Goal: Task Accomplishment & Management: Manage account settings

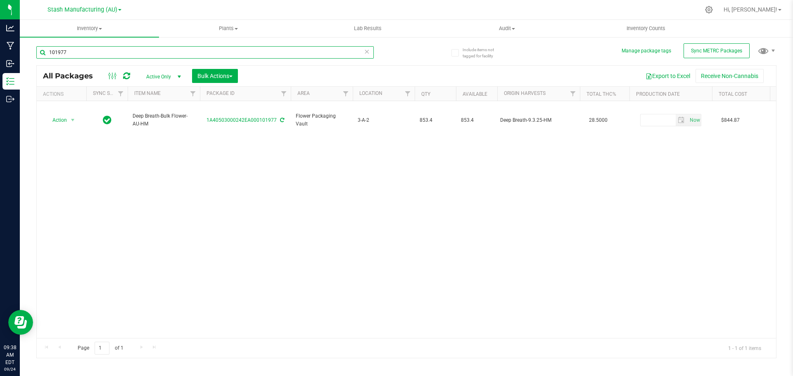
click at [95, 49] on input "101977" at bounding box center [205, 52] width 338 height 12
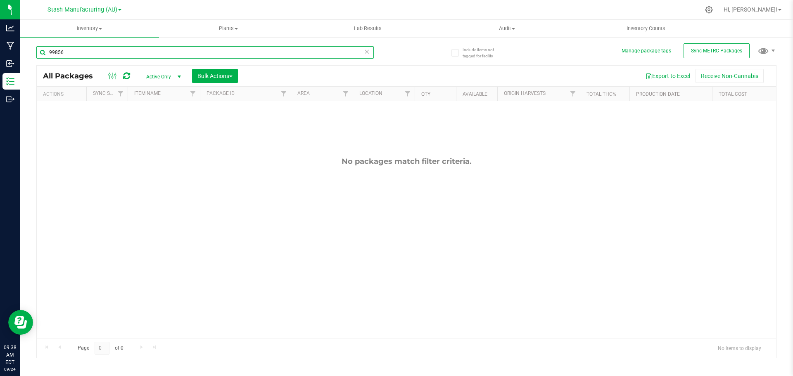
click at [95, 49] on input "99856" at bounding box center [205, 52] width 338 height 12
type input "99859"
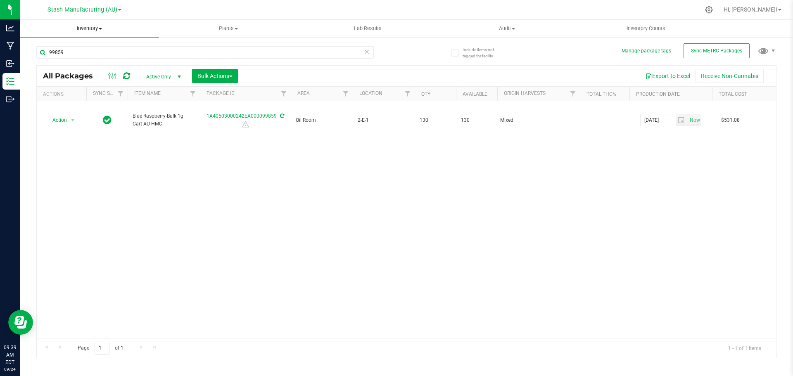
click at [100, 26] on span "Inventory" at bounding box center [89, 28] width 139 height 7
click at [83, 102] on span "From bill of materials" at bounding box center [57, 99] width 75 height 7
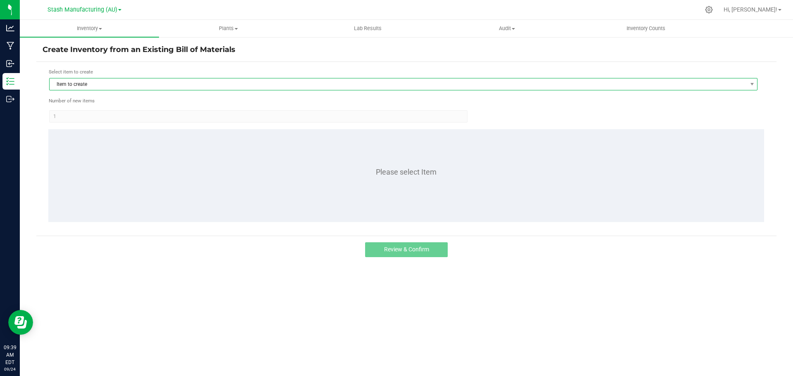
click at [105, 88] on span "Item to create" at bounding box center [399, 85] width 698 height 12
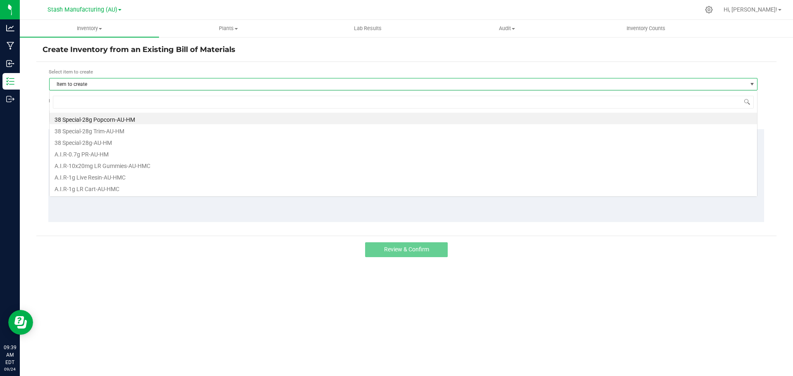
scroll to position [12, 709]
type input "blue rasp"
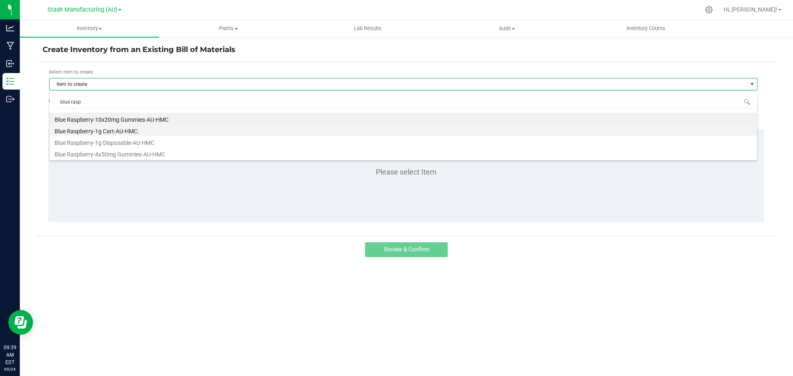
click at [108, 131] on li "Blue Raspberry-1g Cart-AU-HMC." at bounding box center [404, 130] width 708 height 12
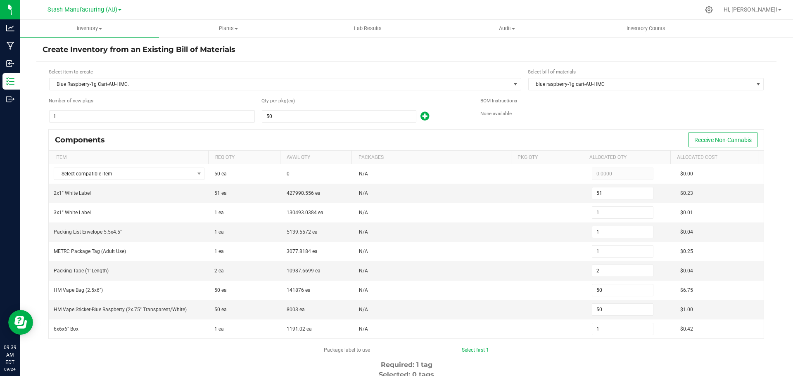
click at [426, 116] on icon at bounding box center [425, 116] width 9 height 10
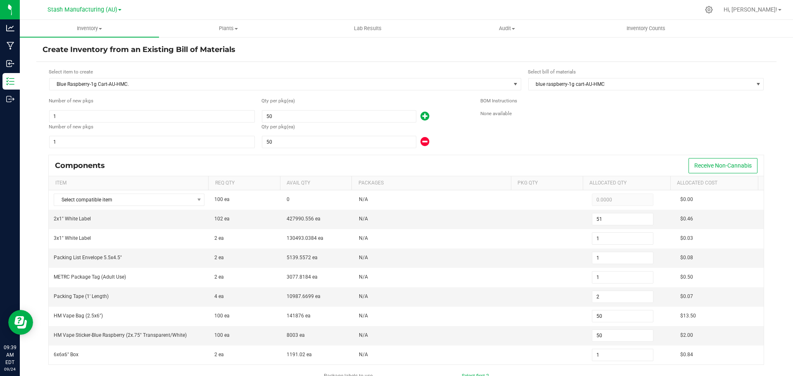
type input "102"
type input "2"
type input "4"
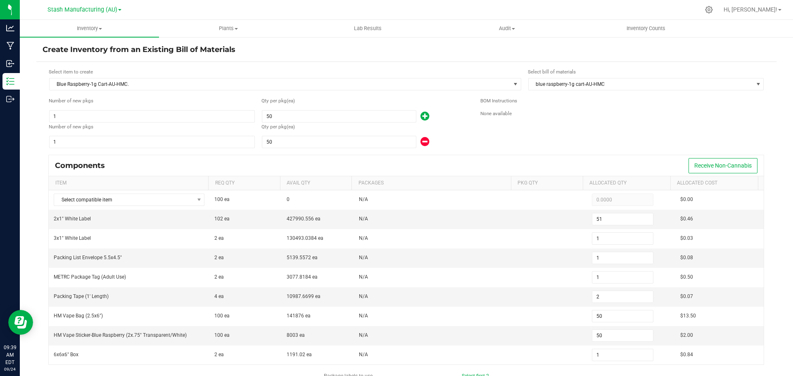
type input "100"
type input "2"
click at [272, 143] on input "50" at bounding box center [339, 142] width 154 height 12
type input "52"
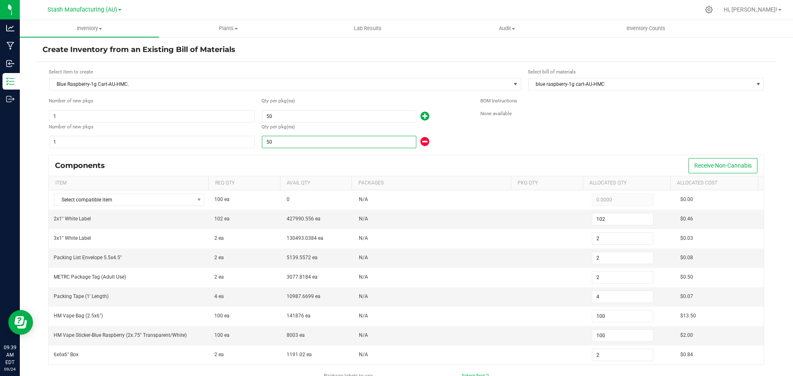
type input "1"
type input "2"
type input "51"
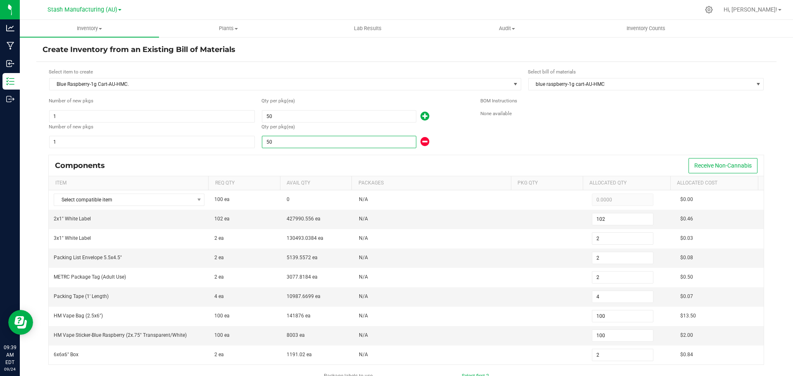
type input "51"
type input "1"
type input "69"
type input "3"
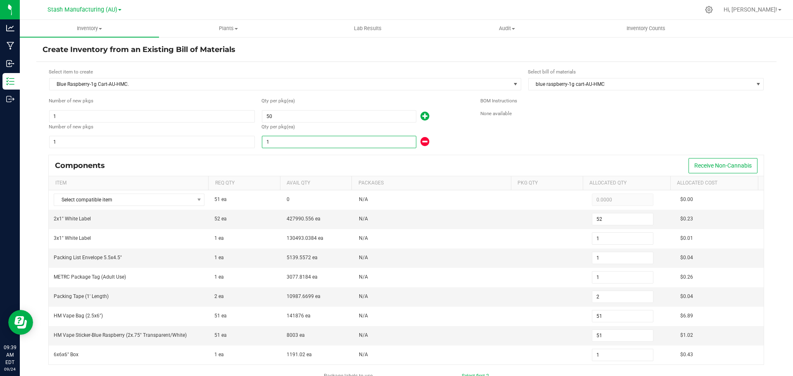
type input "68"
type input "18"
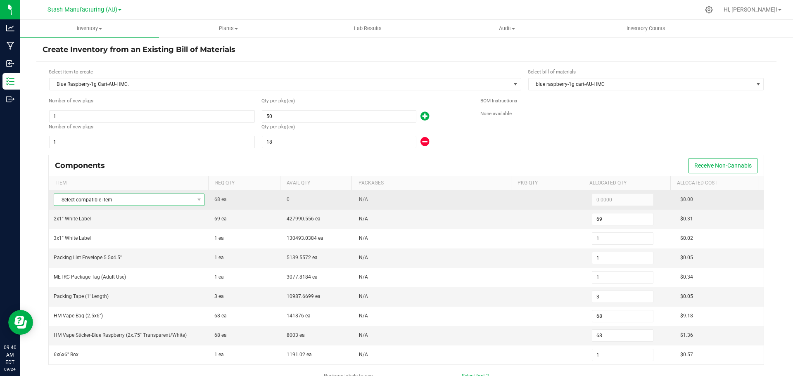
click at [103, 200] on span "Select compatible item" at bounding box center [124, 200] width 140 height 12
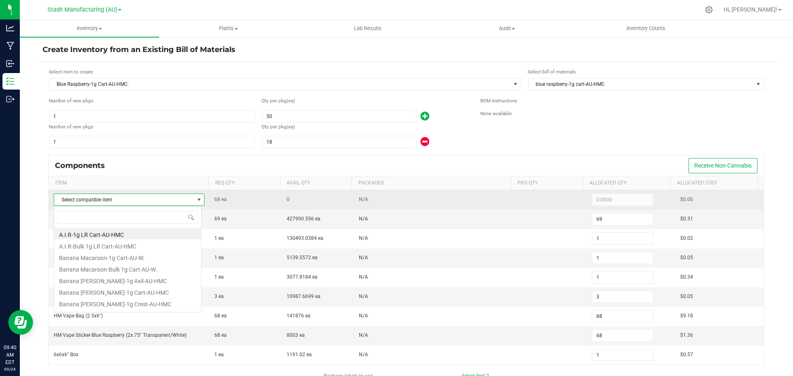
scroll to position [12, 148]
type input "blue ras"
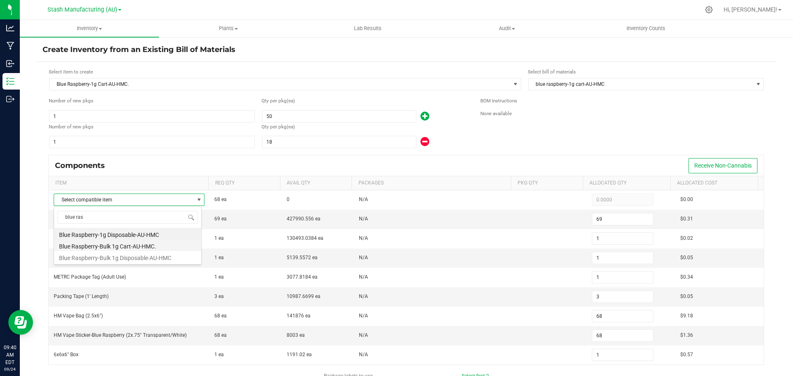
click at [152, 243] on li "Blue Raspberry-Bulk 1g Cart-AU-HMC." at bounding box center [127, 246] width 147 height 12
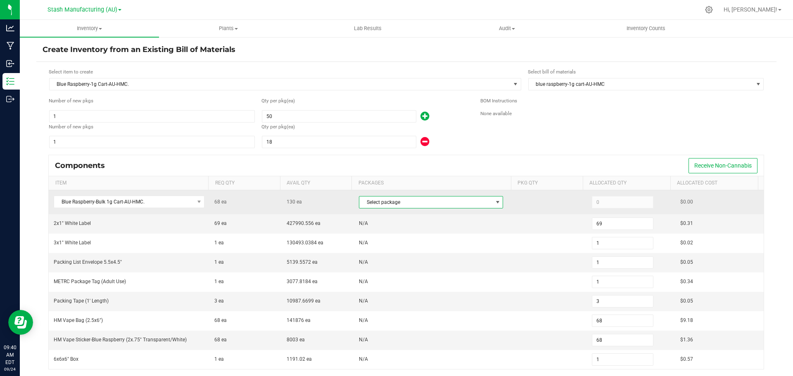
click at [447, 207] on span "Select package" at bounding box center [426, 203] width 133 height 12
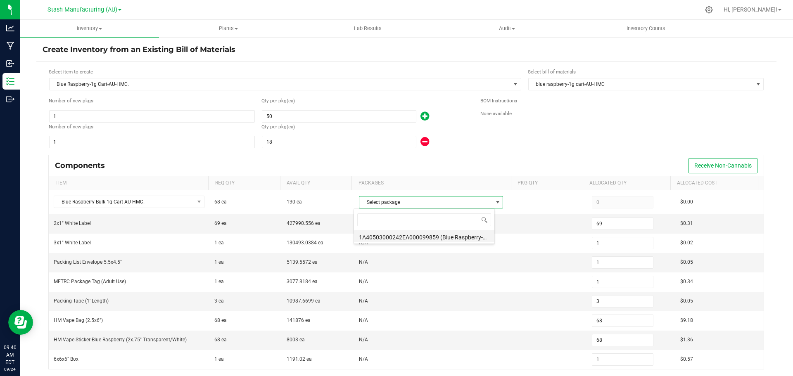
click at [442, 240] on li "1A40503000242EA000099859 (Blue Raspberry-Bulk 1g Cart-AU-HMC-9.2.25)" at bounding box center [424, 237] width 140 height 12
type input "68"
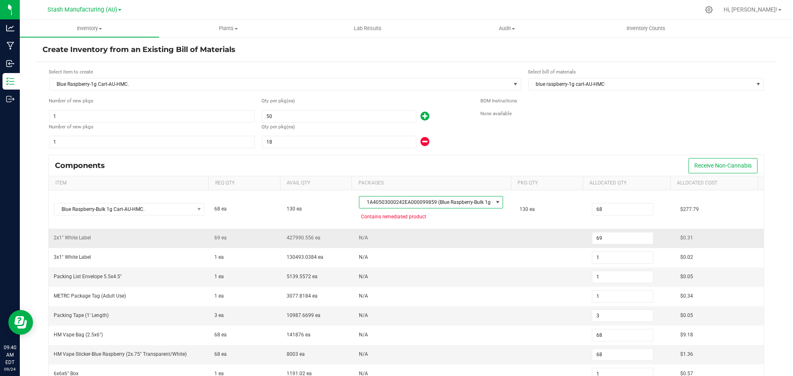
click at [506, 239] on td "N/A" at bounding box center [434, 238] width 161 height 19
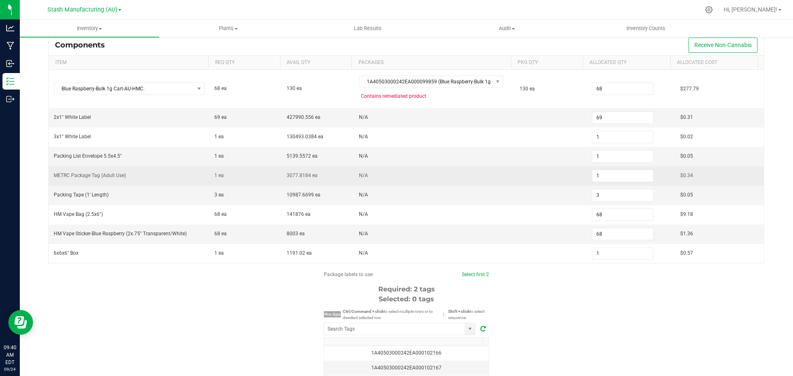
scroll to position [124, 0]
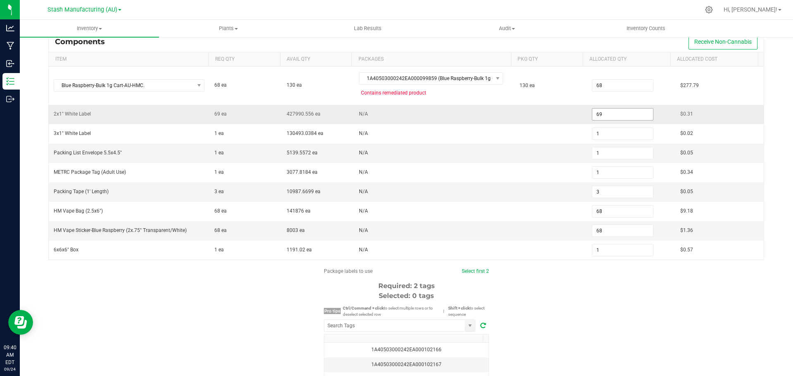
click at [602, 113] on input "69" at bounding box center [623, 115] width 61 height 12
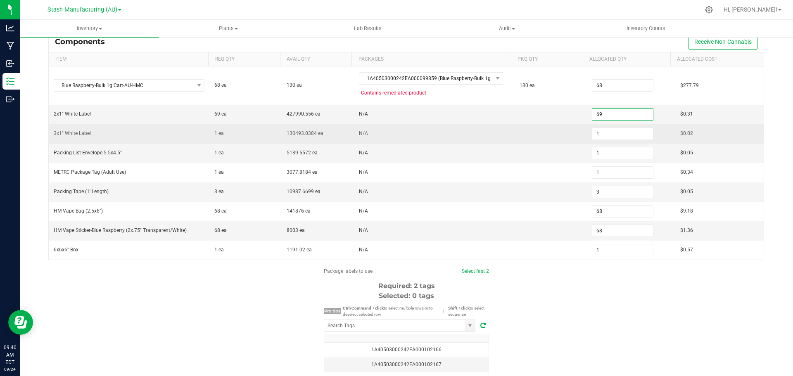
click at [521, 140] on td at bounding box center [551, 133] width 72 height 19
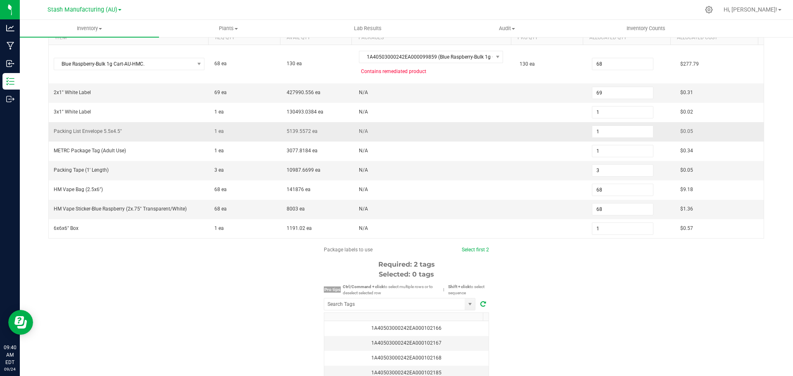
scroll to position [165, 0]
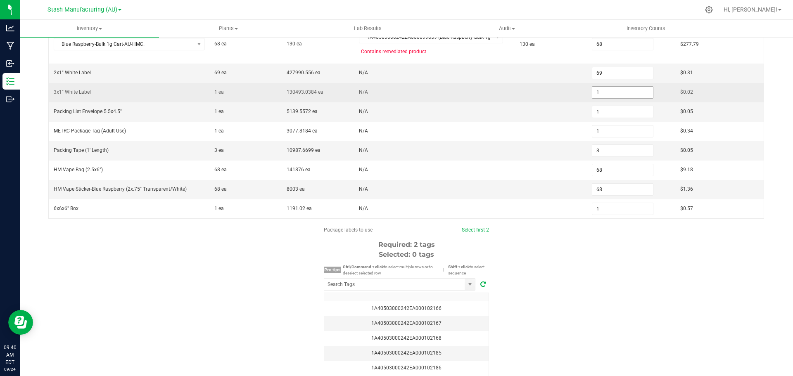
click at [598, 93] on input "1" at bounding box center [623, 93] width 61 height 12
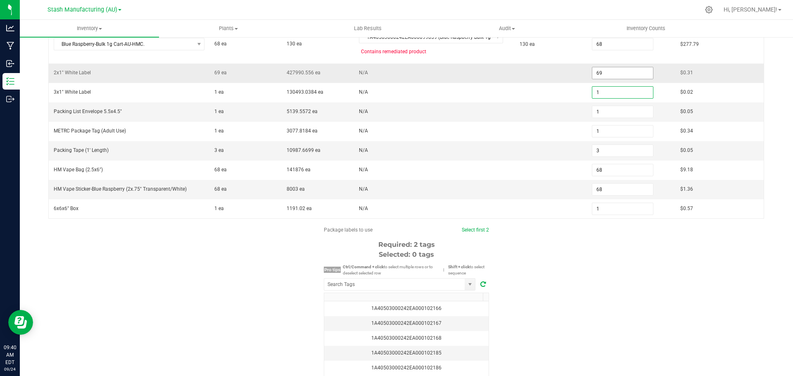
click at [611, 73] on input "69" at bounding box center [623, 73] width 61 height 12
click at [617, 76] on input "69" at bounding box center [623, 73] width 61 height 12
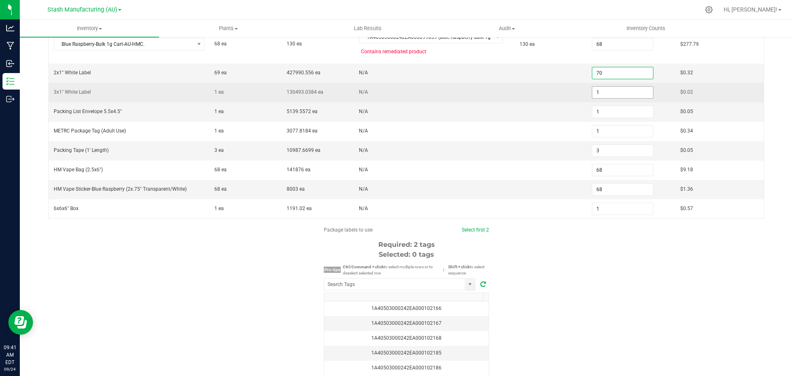
type input "70"
click at [604, 93] on input "1" at bounding box center [623, 93] width 61 height 12
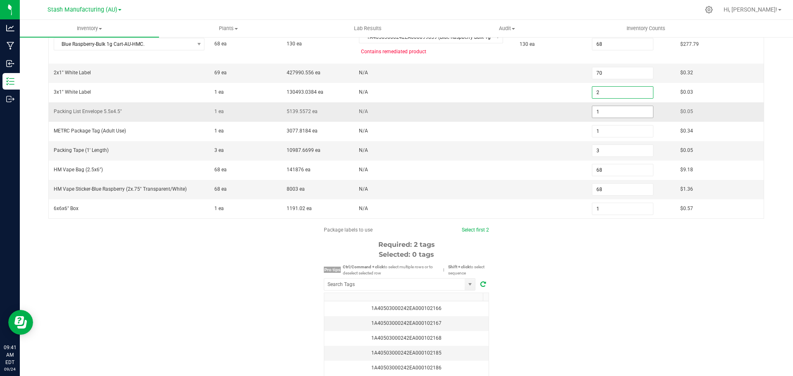
type input "2"
click at [607, 112] on input "1" at bounding box center [623, 112] width 61 height 12
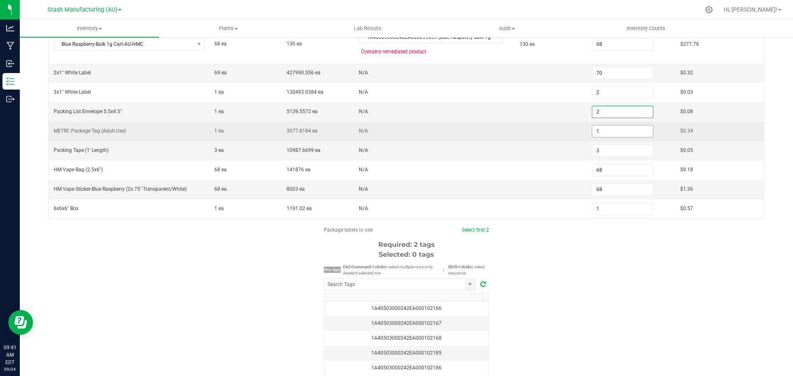
type input "2"
click at [601, 131] on input "1" at bounding box center [623, 132] width 61 height 12
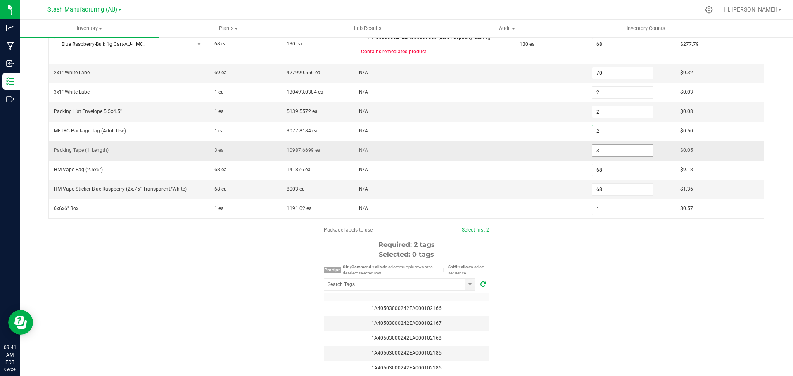
type input "2"
click at [601, 150] on input "3" at bounding box center [623, 151] width 61 height 12
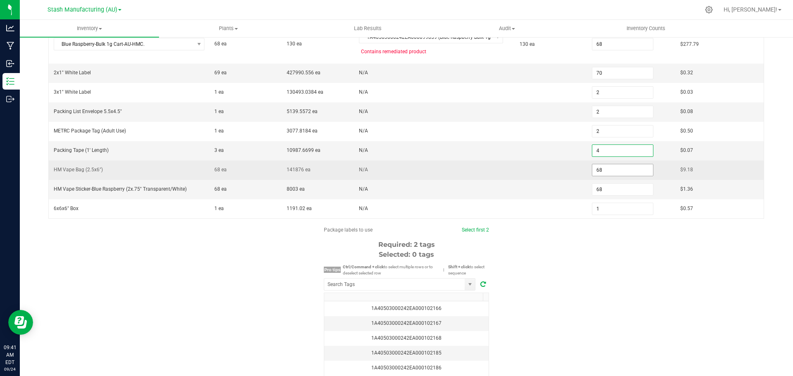
type input "4"
click at [613, 170] on input "68" at bounding box center [623, 170] width 61 height 12
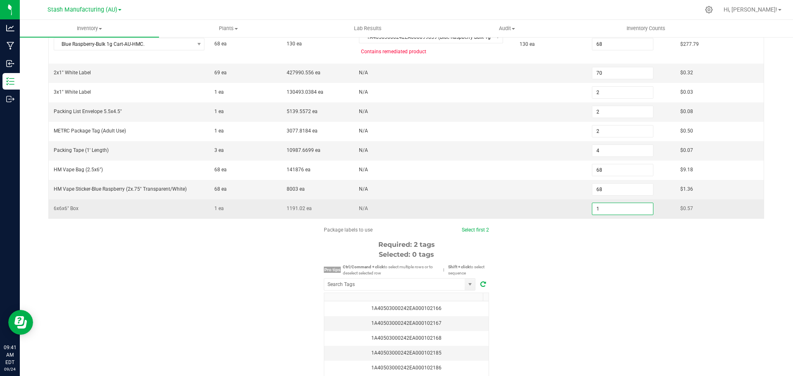
click at [608, 213] on input "1" at bounding box center [623, 209] width 61 height 12
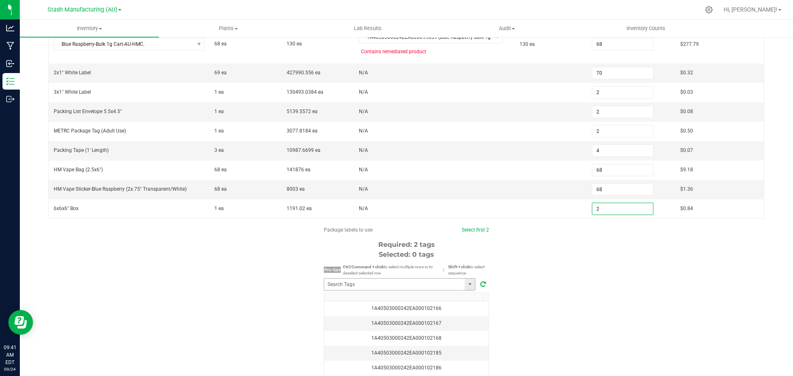
type input "2"
click at [393, 280] on input "NO DATA FOUND" at bounding box center [394, 285] width 140 height 12
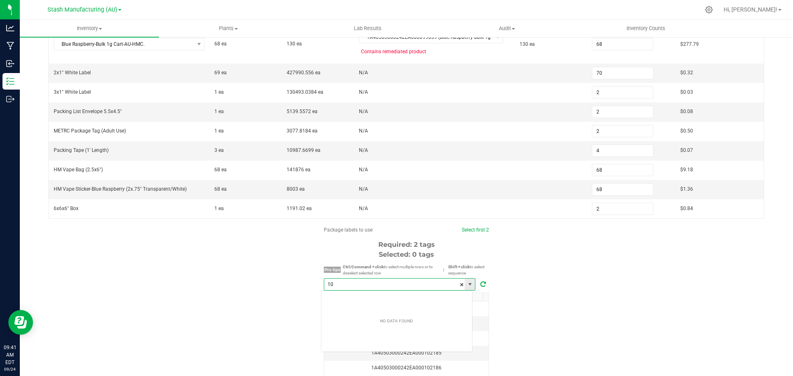
scroll to position [12, 152]
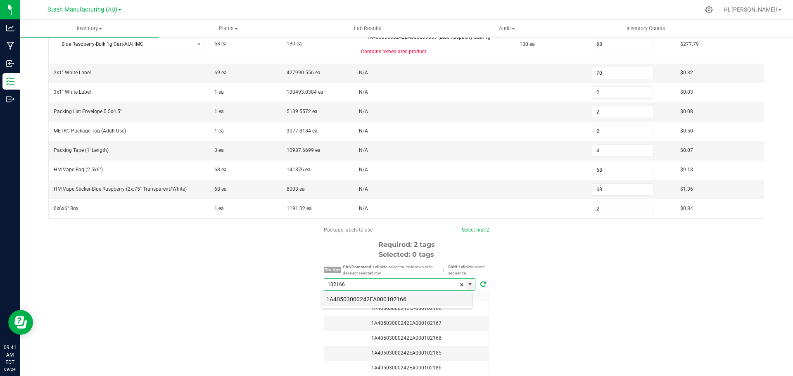
click at [410, 298] on li "1A40503000242EA000102166" at bounding box center [396, 300] width 151 height 14
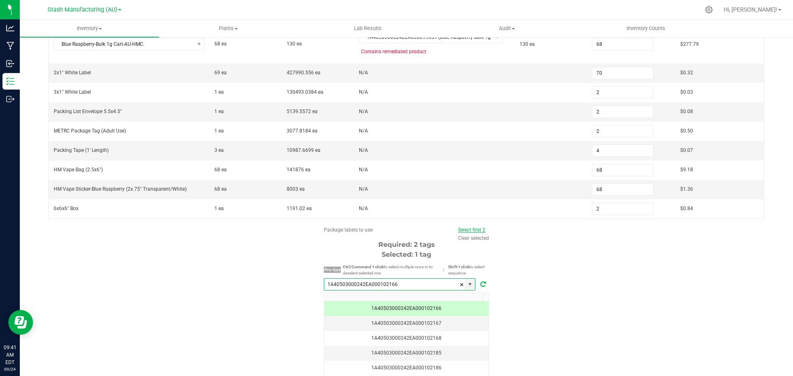
type input "1A40503000242EA000102166"
click at [472, 229] on link "Select first 2" at bounding box center [471, 230] width 27 height 6
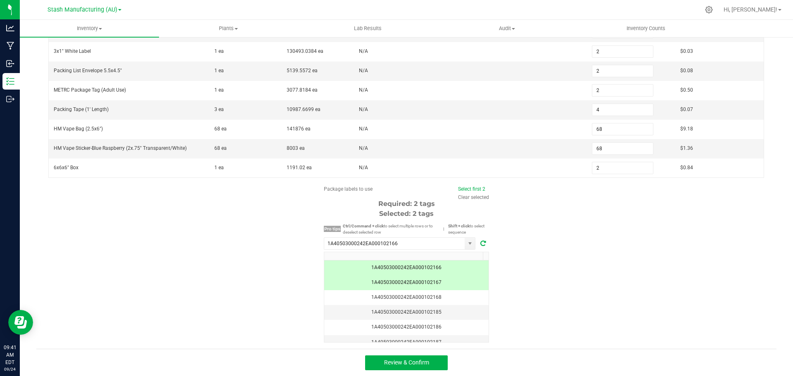
scroll to position [207, 0]
click at [421, 363] on span "Review & Confirm" at bounding box center [406, 362] width 45 height 7
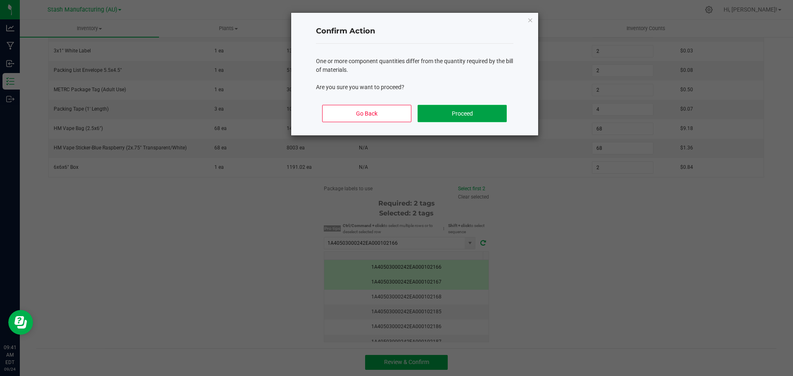
click at [474, 115] on button "Proceed" at bounding box center [462, 113] width 89 height 17
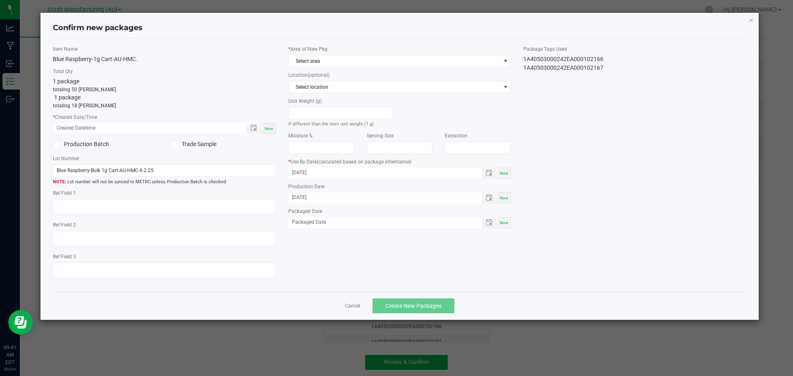
click at [267, 129] on span "Now" at bounding box center [269, 128] width 9 height 5
type input "[DATE] 09:41 AM"
click at [342, 58] on span "Select area" at bounding box center [395, 61] width 212 height 12
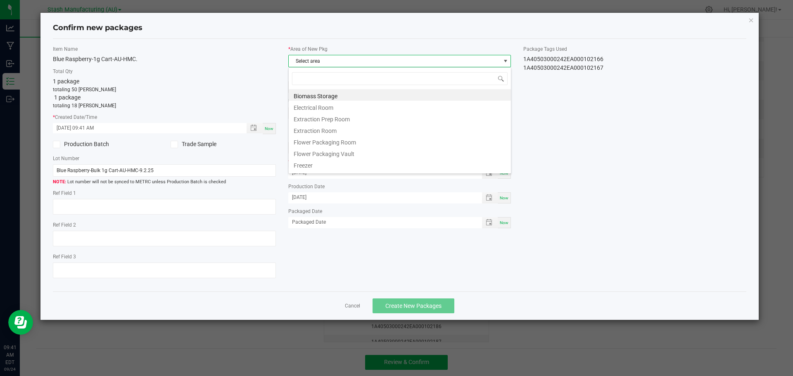
scroll to position [12, 223]
click at [347, 141] on li "Flower Packaging Room" at bounding box center [400, 142] width 222 height 12
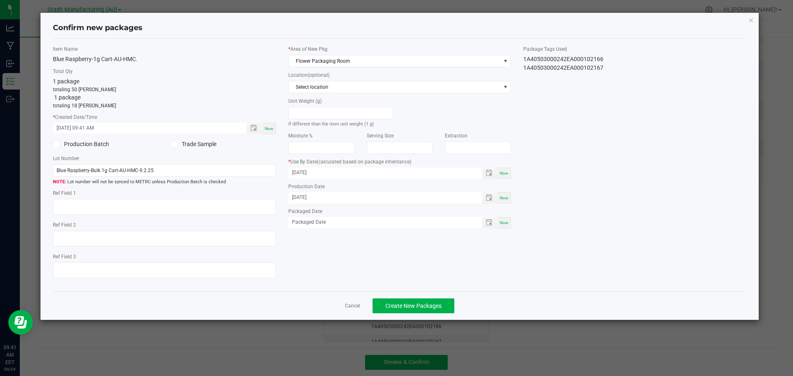
click at [510, 224] on div "Now" at bounding box center [504, 222] width 13 height 11
type input "[DATE]"
click at [402, 307] on span "Create New Packages" at bounding box center [414, 306] width 56 height 7
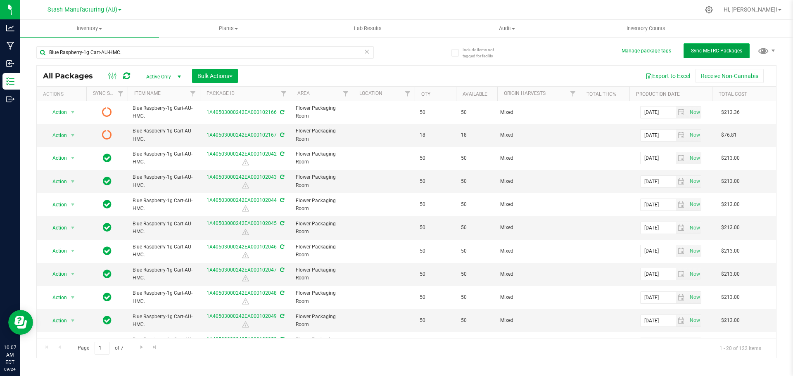
click at [711, 50] on span "Sync METRC Packages" at bounding box center [716, 51] width 51 height 6
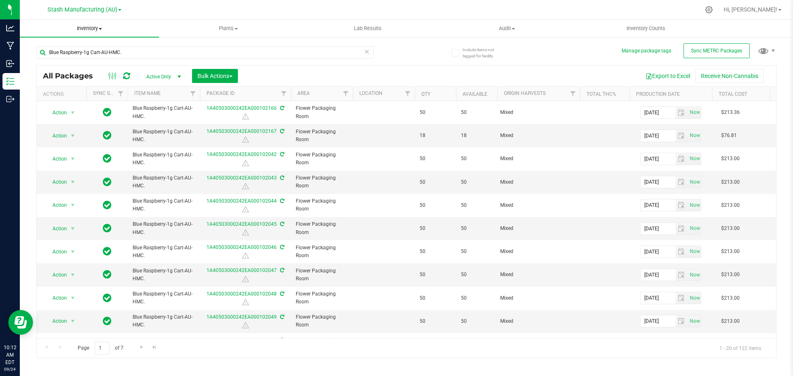
click at [118, 32] on uib-tab-heading "Inventory All packages All inventory Waste log Create inventory" at bounding box center [89, 28] width 139 height 17
click at [100, 31] on span "Inventory" at bounding box center [89, 28] width 139 height 7
click at [98, 31] on span "Inventory" at bounding box center [89, 28] width 139 height 7
click at [81, 50] on li "All packages" at bounding box center [89, 50] width 139 height 10
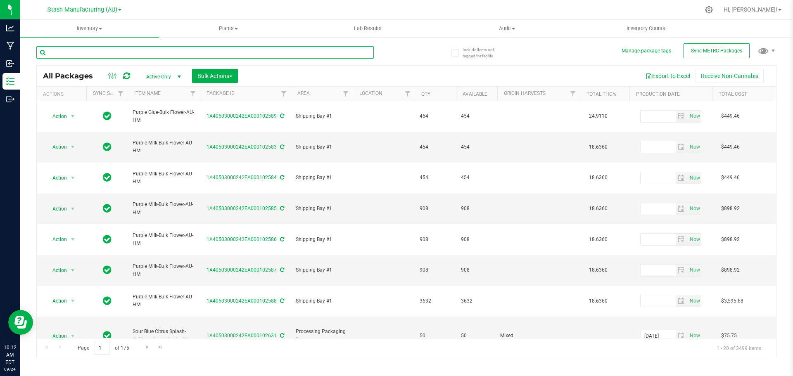
click at [137, 53] on input "text" at bounding box center [205, 52] width 338 height 12
paste input "100083"
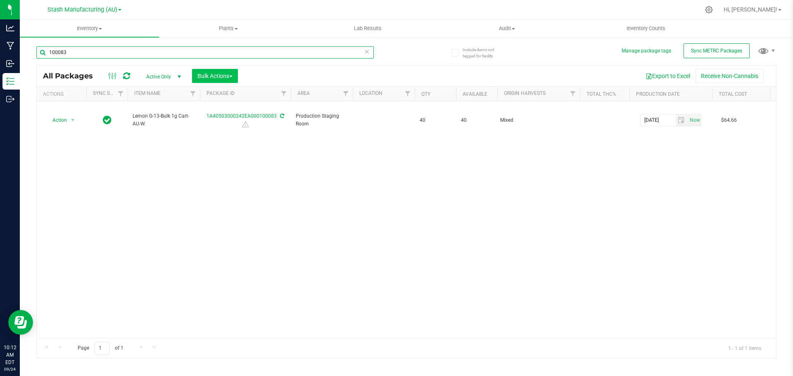
type input "100083"
click at [231, 76] on span "button" at bounding box center [230, 77] width 3 height 2
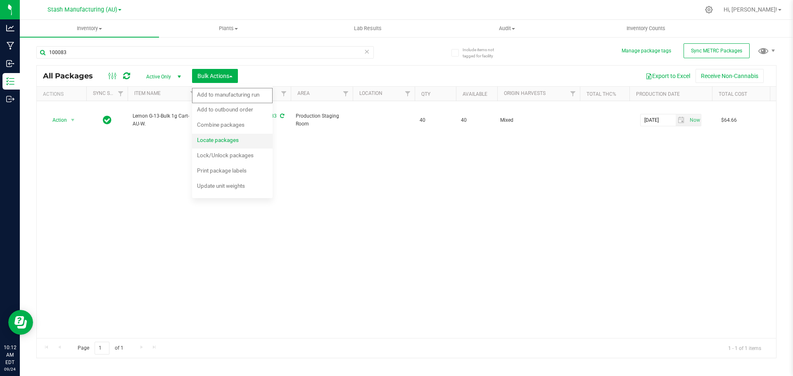
click at [230, 141] on span "Locate packages" at bounding box center [218, 140] width 42 height 7
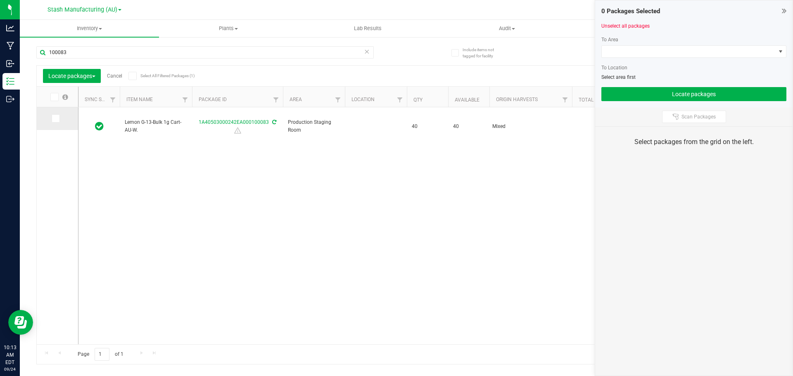
click at [52, 119] on span at bounding box center [56, 118] width 8 height 8
click at [0, 0] on input "checkbox" at bounding box center [0, 0] width 0 height 0
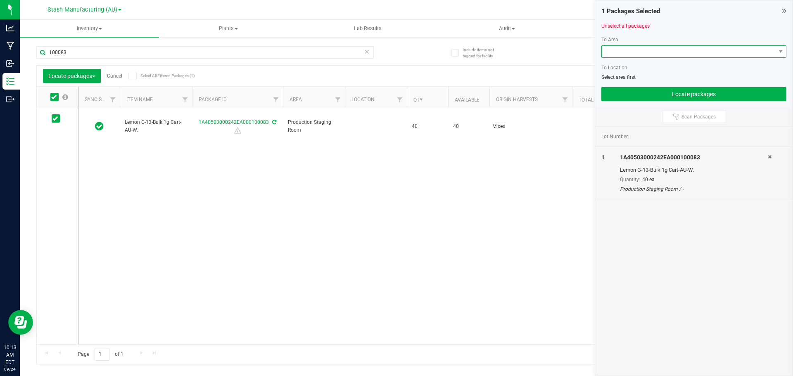
click at [653, 47] on span at bounding box center [689, 52] width 174 height 12
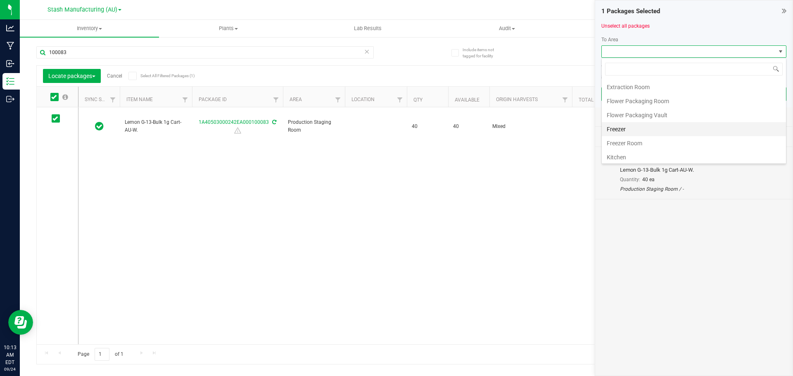
scroll to position [41, 0]
click at [657, 100] on li "Flower Packaging Room" at bounding box center [694, 102] width 184 height 14
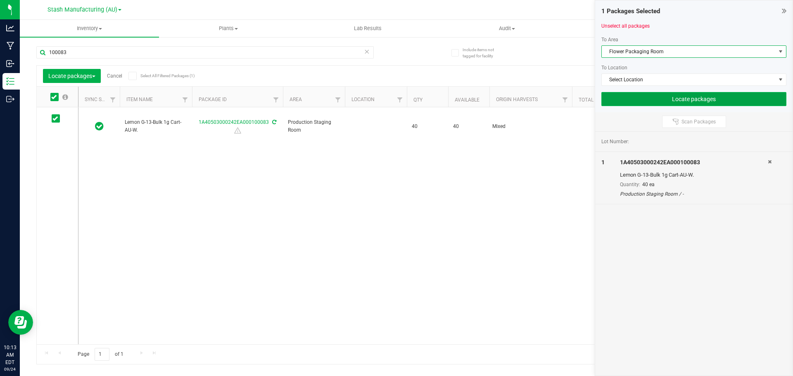
click at [679, 98] on button "Locate packages" at bounding box center [694, 99] width 185 height 14
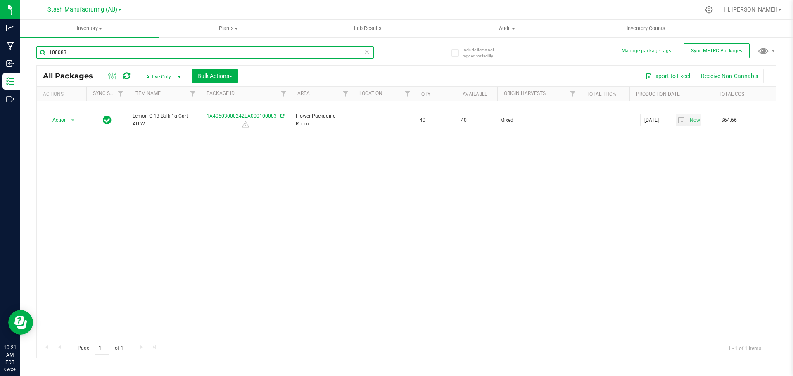
click at [168, 48] on input "100083" at bounding box center [205, 52] width 338 height 12
type input "98982"
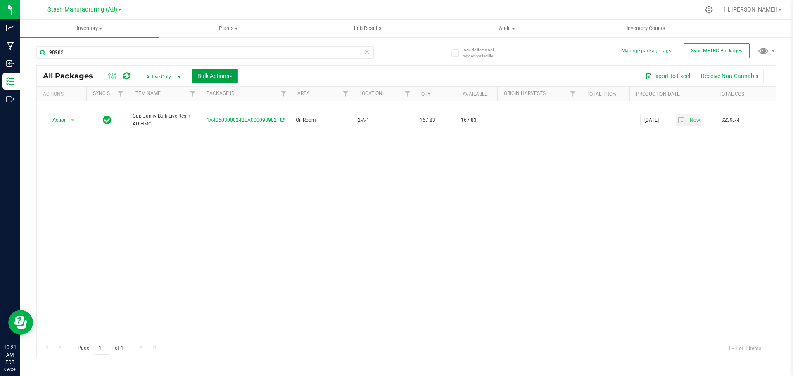
click at [227, 75] on span "Bulk Actions" at bounding box center [215, 76] width 35 height 7
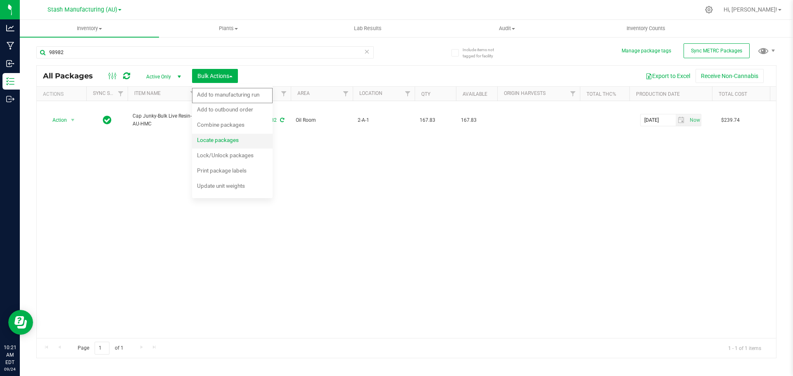
click at [230, 142] on span "Locate packages" at bounding box center [218, 140] width 42 height 7
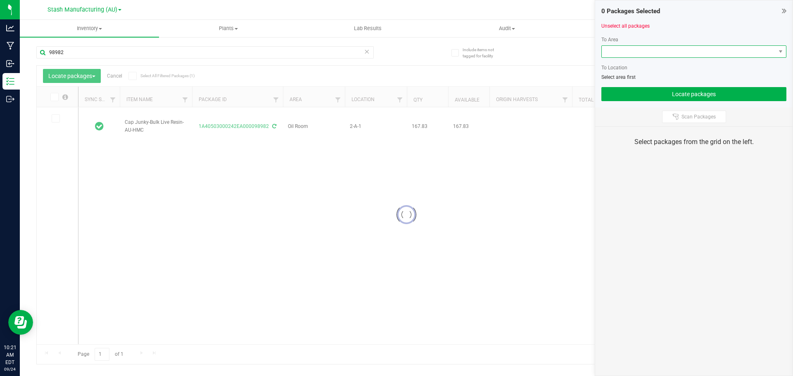
click at [667, 52] on span at bounding box center [689, 52] width 174 height 12
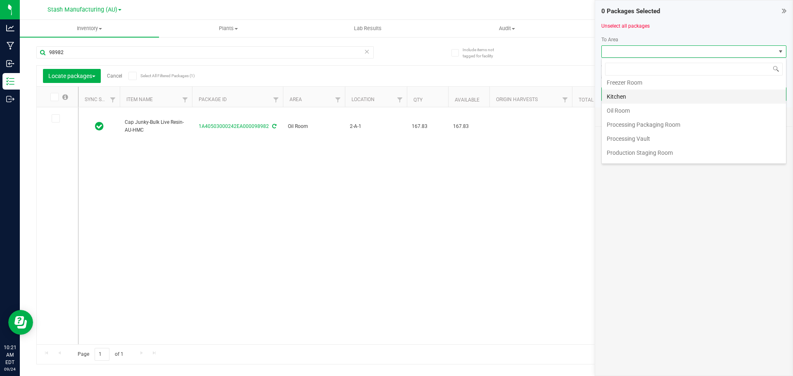
scroll to position [124, 0]
click at [657, 133] on li "Production Staging Room" at bounding box center [694, 131] width 184 height 14
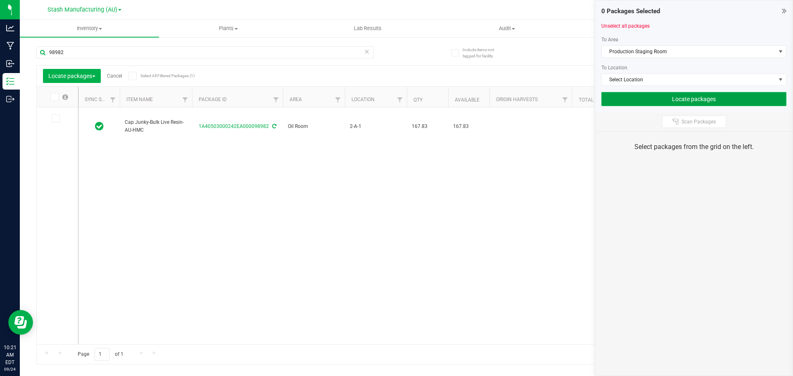
click at [689, 102] on button "Locate packages" at bounding box center [694, 99] width 185 height 14
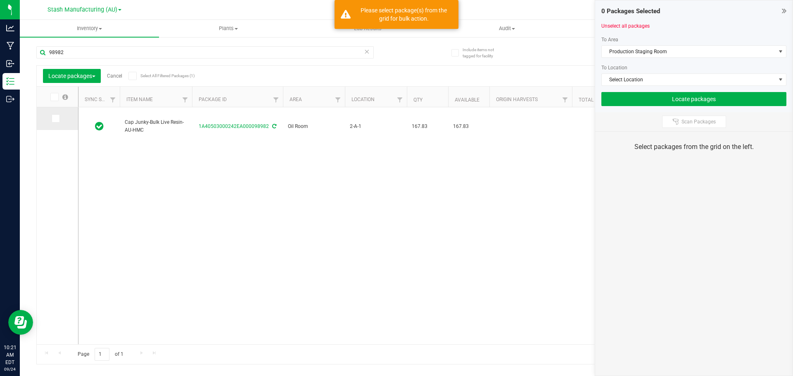
click at [62, 121] on label at bounding box center [58, 118] width 12 height 8
click at [0, 0] on input "checkbox" at bounding box center [0, 0] width 0 height 0
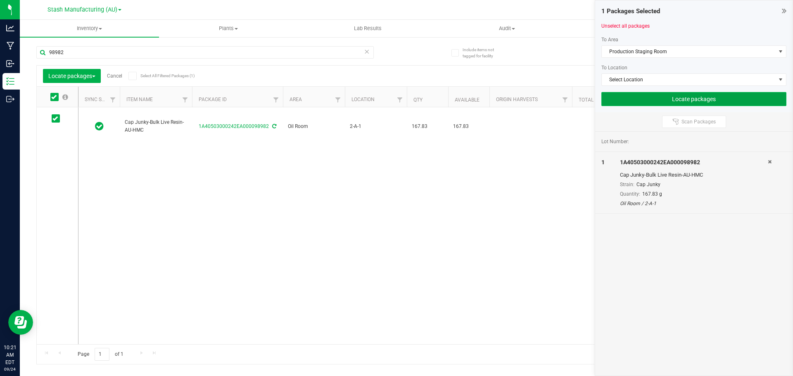
click at [636, 100] on button "Locate packages" at bounding box center [694, 99] width 185 height 14
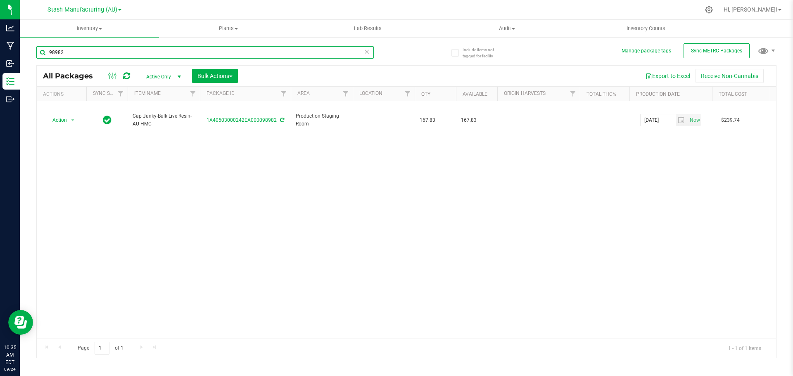
click at [233, 58] on input "98982" at bounding box center [205, 52] width 338 height 12
click at [234, 56] on input "98982" at bounding box center [205, 52] width 338 height 12
type input "99859"
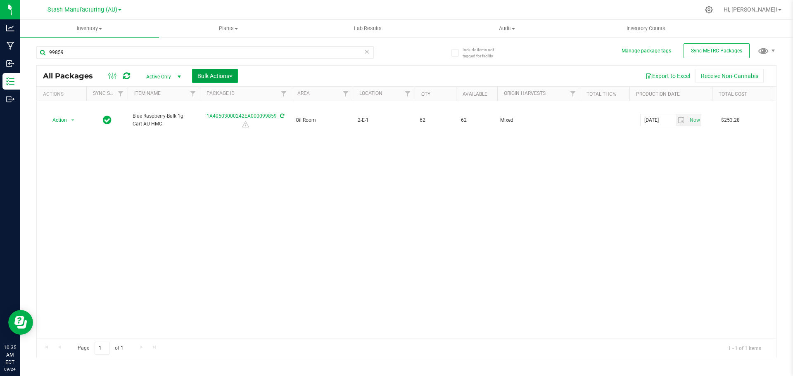
click at [237, 74] on button "Bulk Actions" at bounding box center [215, 76] width 46 height 14
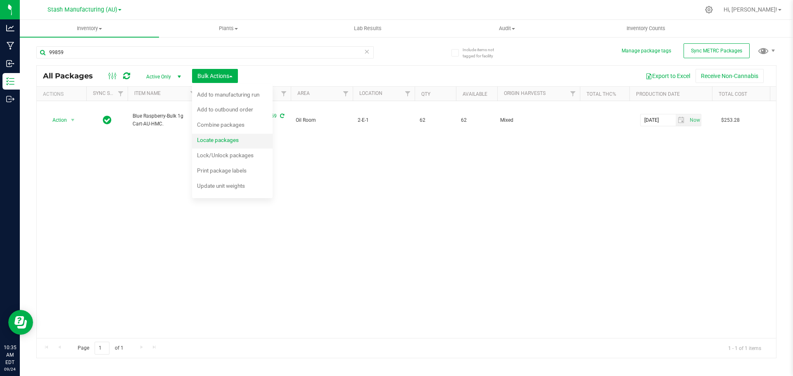
click at [233, 137] on span "Locate packages" at bounding box center [218, 140] width 42 height 7
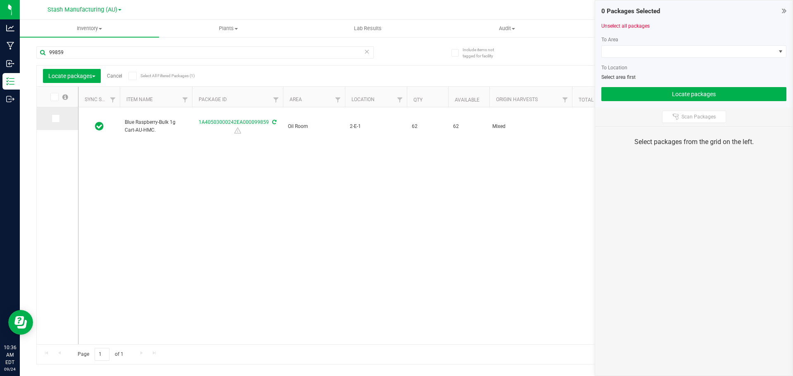
click at [53, 119] on icon at bounding box center [54, 119] width 5 height 0
click at [0, 0] on input "checkbox" at bounding box center [0, 0] width 0 height 0
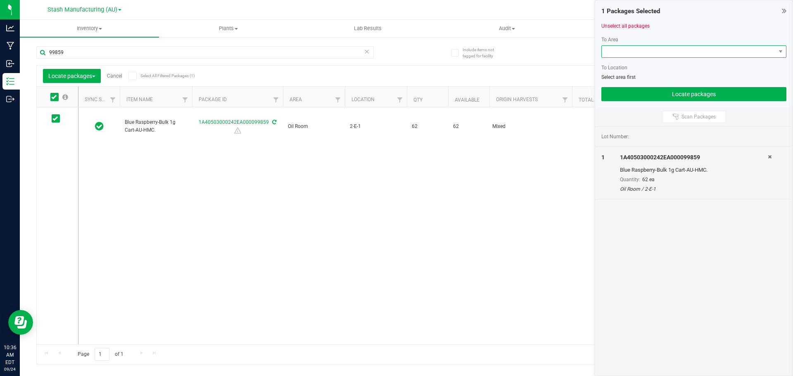
click at [655, 55] on span at bounding box center [689, 52] width 174 height 12
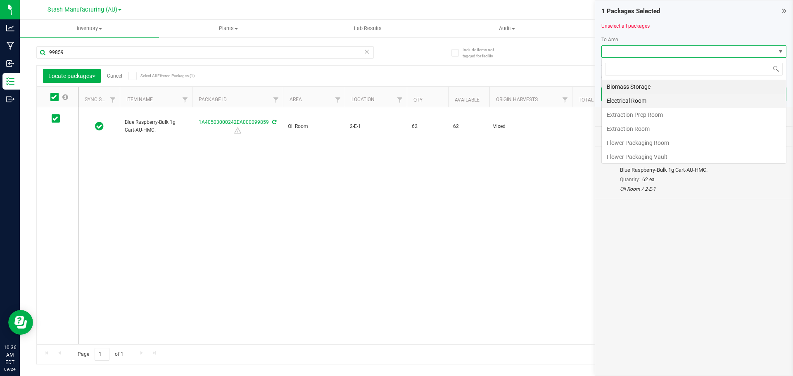
scroll to position [12, 185]
click at [666, 138] on li "Flower Packaging Room" at bounding box center [694, 143] width 184 height 14
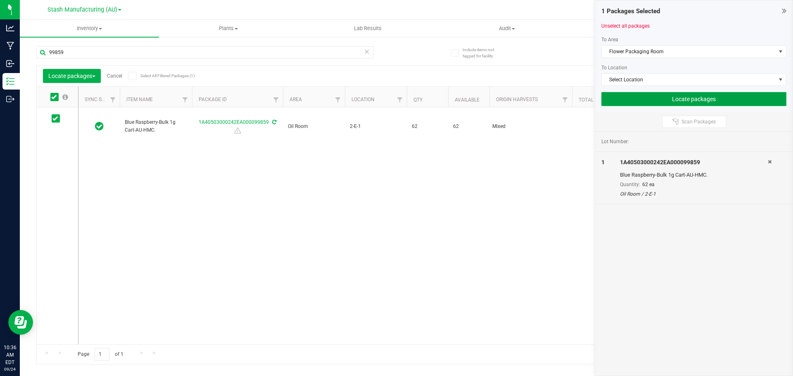
click at [688, 96] on button "Locate packages" at bounding box center [694, 99] width 185 height 14
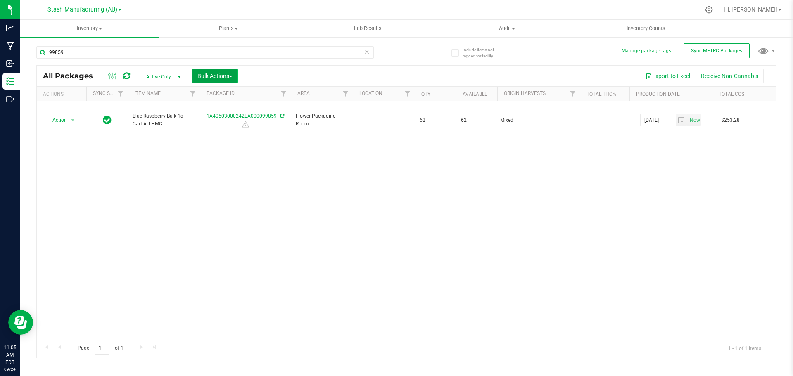
click at [232, 76] on span "button" at bounding box center [230, 77] width 3 height 2
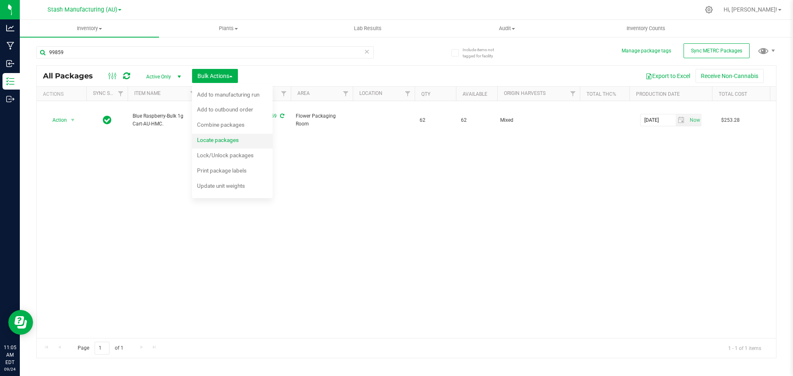
click at [226, 139] on span "Locate packages" at bounding box center [218, 140] width 42 height 7
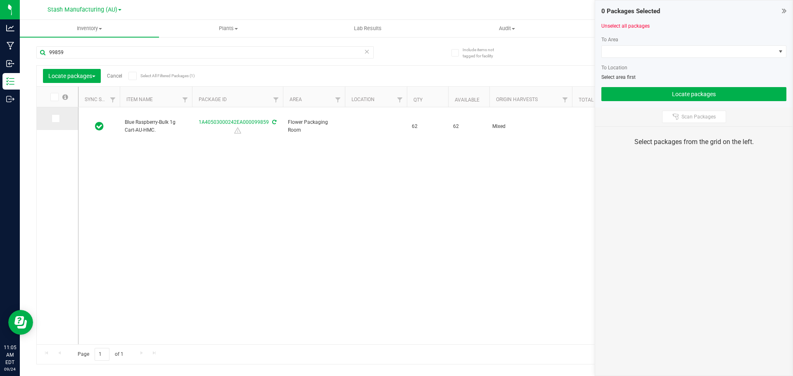
click at [57, 119] on icon at bounding box center [54, 119] width 5 height 0
click at [0, 0] on input "checkbox" at bounding box center [0, 0] width 0 height 0
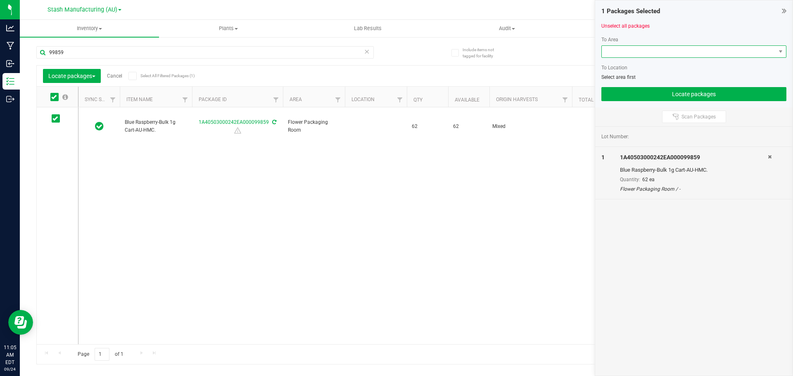
click at [708, 57] on span at bounding box center [689, 52] width 174 height 12
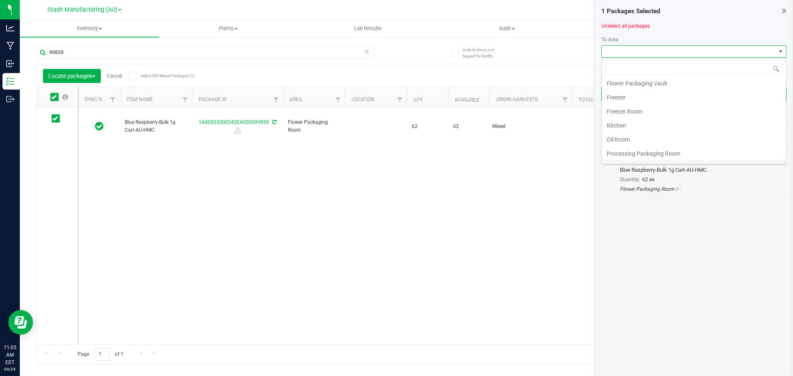
scroll to position [83, 0]
click at [665, 146] on li "Processing Packaging Room" at bounding box center [694, 145] width 184 height 14
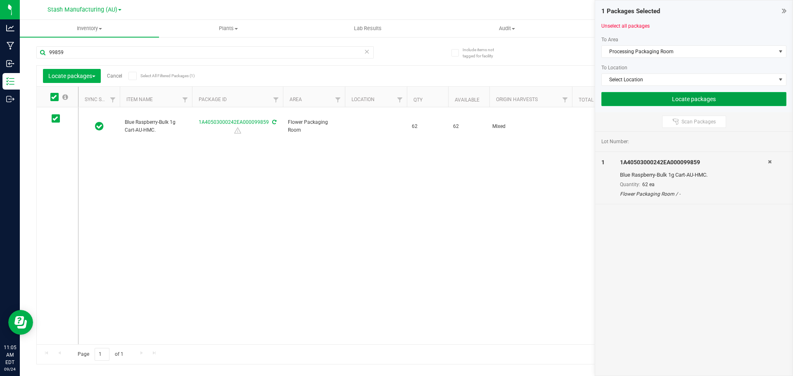
click at [690, 98] on button "Locate packages" at bounding box center [694, 99] width 185 height 14
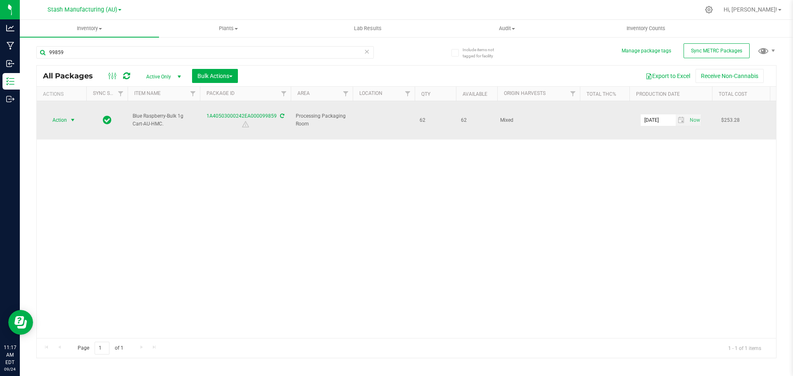
click at [67, 114] on span "Action" at bounding box center [56, 120] width 22 height 12
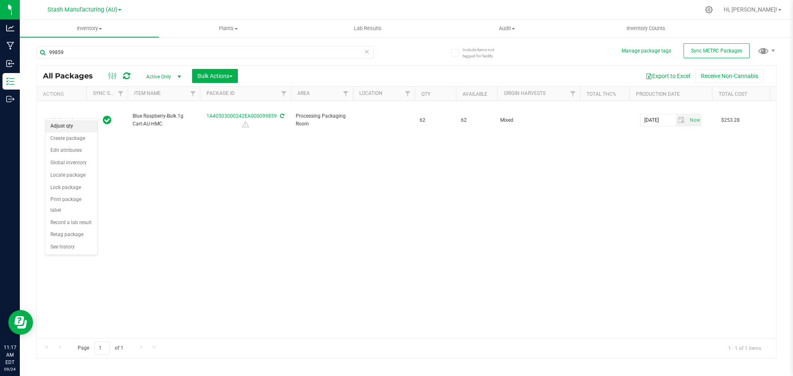
click at [58, 127] on li "Adjust qty" at bounding box center [71, 126] width 52 height 12
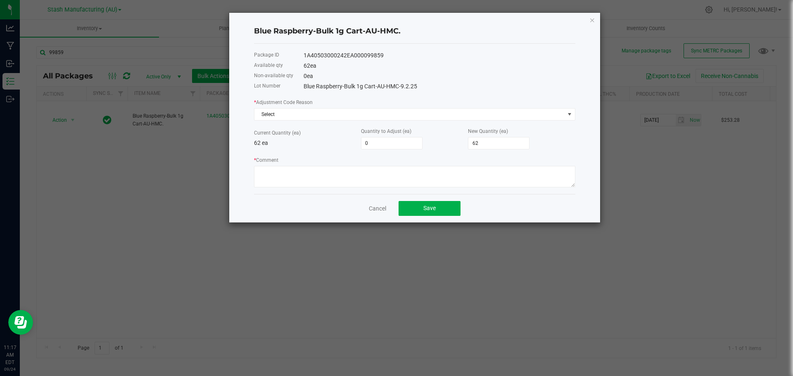
drag, startPoint x: 386, startPoint y: 57, endPoint x: 301, endPoint y: 57, distance: 85.1
click at [301, 57] on div "Package ID 1A40503000242EA000099859" at bounding box center [414, 55] width 321 height 10
copy div "1A40503000242EA000099859"
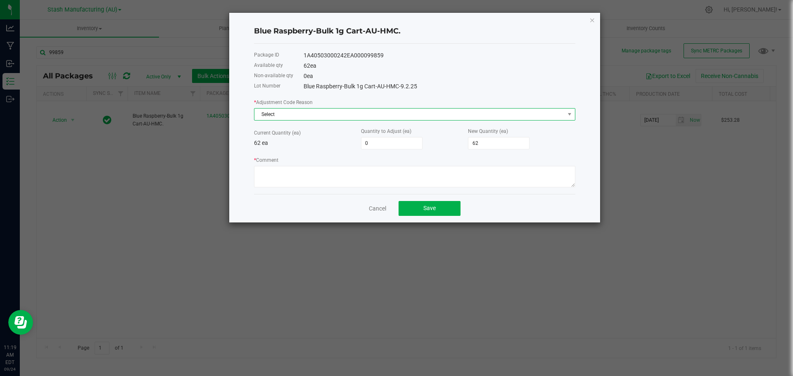
click at [329, 117] on span "Select" at bounding box center [410, 115] width 310 height 12
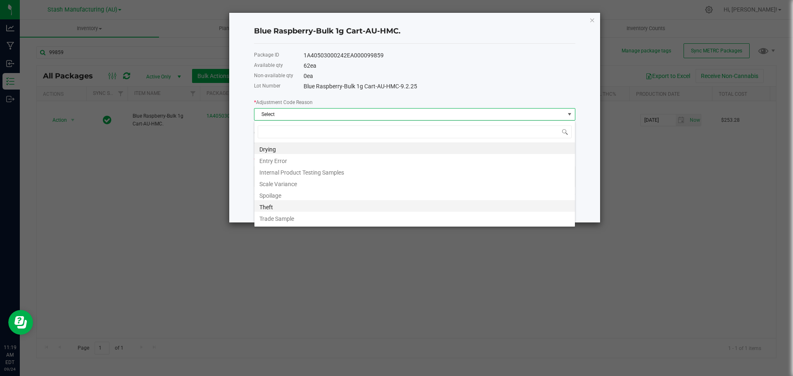
scroll to position [10, 0]
click at [285, 220] on li "Waste" at bounding box center [415, 220] width 321 height 12
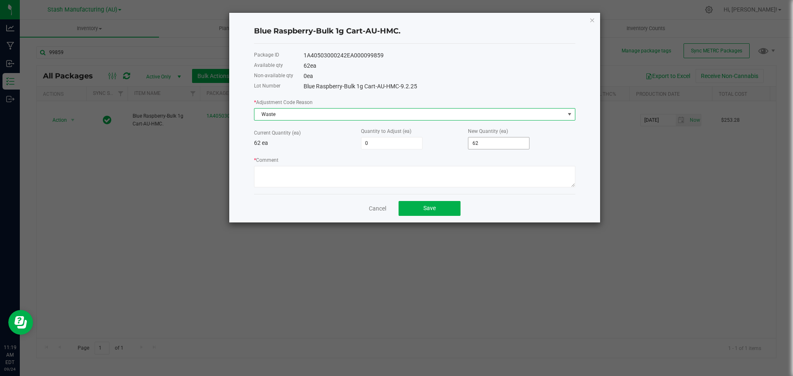
click at [496, 137] on span "62" at bounding box center [499, 143] width 62 height 12
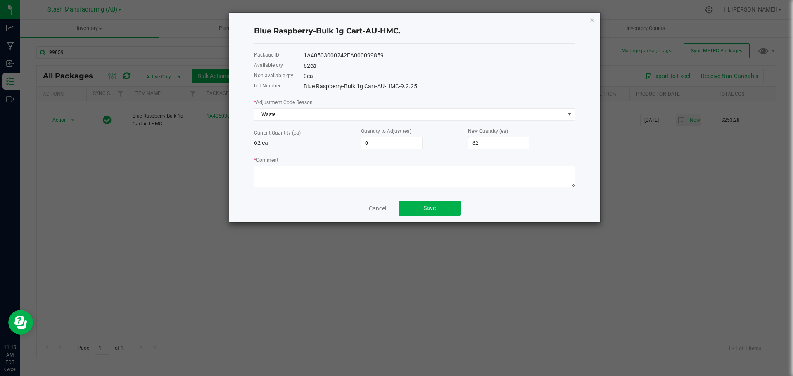
click at [496, 137] on span "62" at bounding box center [499, 143] width 62 height 12
click at [489, 141] on input "62" at bounding box center [499, 144] width 61 height 12
type input "-62"
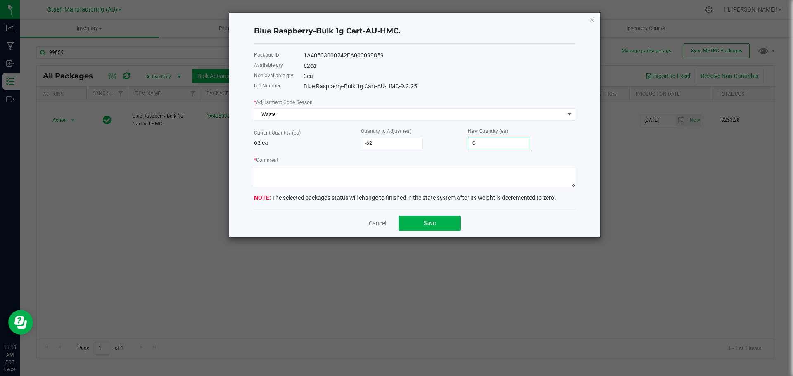
type input "0"
type textarea "Cart that did not pass QC."
click at [424, 219] on button "Save" at bounding box center [430, 223] width 62 height 15
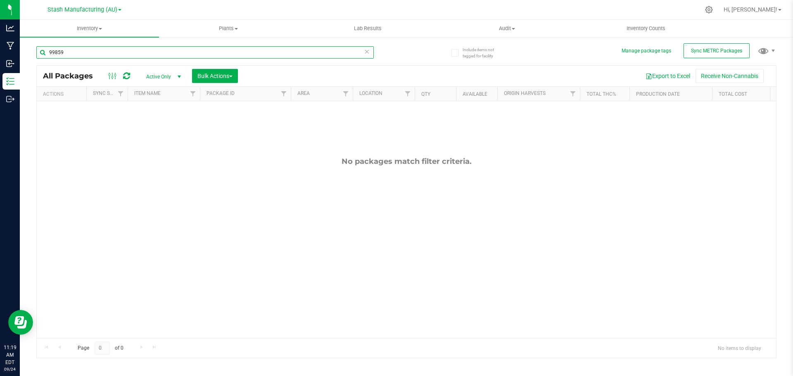
click at [86, 52] on input "99859" at bounding box center [205, 52] width 338 height 12
